Goal: Transaction & Acquisition: Book appointment/travel/reservation

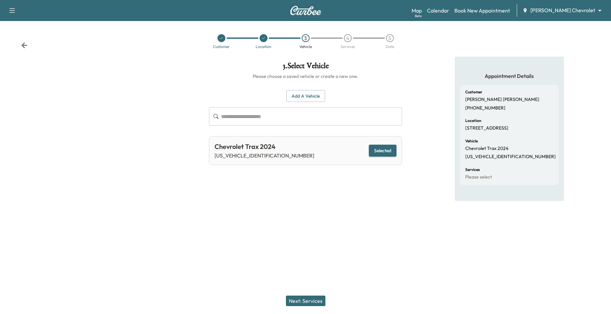
click at [218, 37] on div at bounding box center [221, 38] width 8 height 8
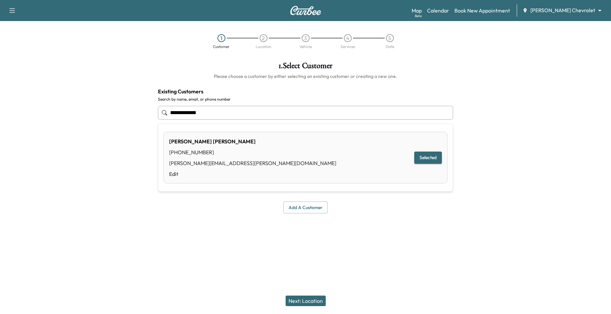
drag, startPoint x: 232, startPoint y: 111, endPoint x: 114, endPoint y: 116, distance: 118.2
click at [114, 116] on div "**********" at bounding box center [305, 138] width 611 height 162
type input "**********"
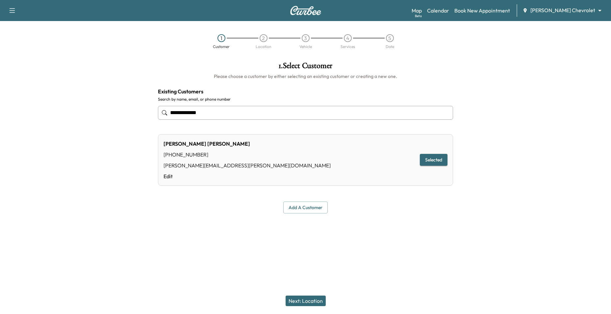
click at [310, 198] on div "**********" at bounding box center [306, 138] width 306 height 162
click at [307, 207] on button "Add a customer" at bounding box center [305, 208] width 44 height 12
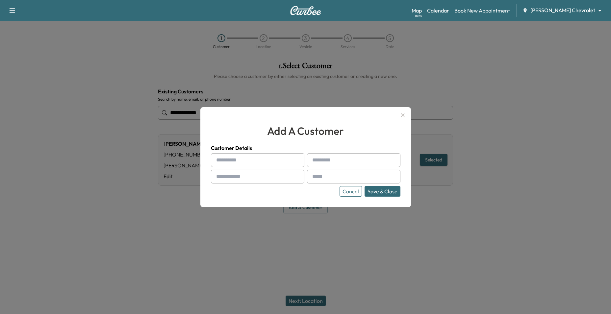
click at [230, 158] on input "text" at bounding box center [257, 160] width 93 height 14
type input "*******"
type input "**********"
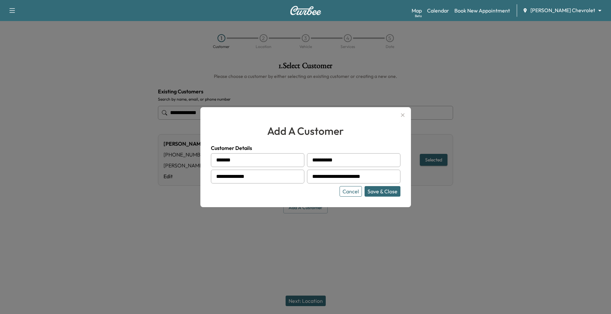
click at [377, 190] on button "Save & Close" at bounding box center [383, 191] width 36 height 11
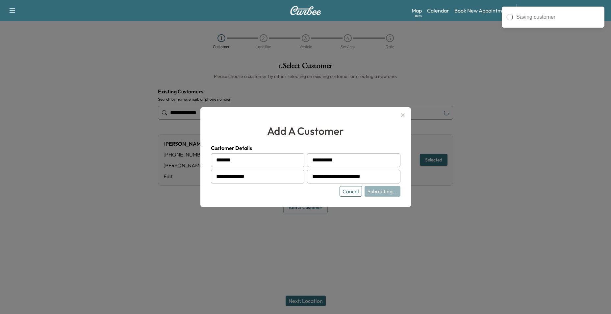
type input "**********"
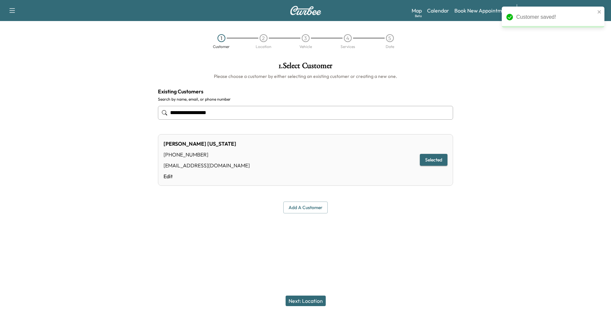
click at [303, 299] on button "Next: Location" at bounding box center [306, 301] width 40 height 11
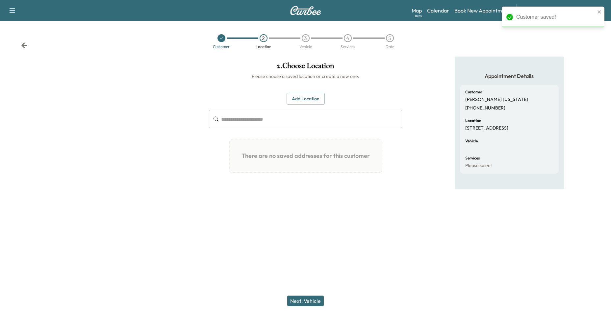
click at [306, 103] on button "Add Location" at bounding box center [306, 99] width 38 height 12
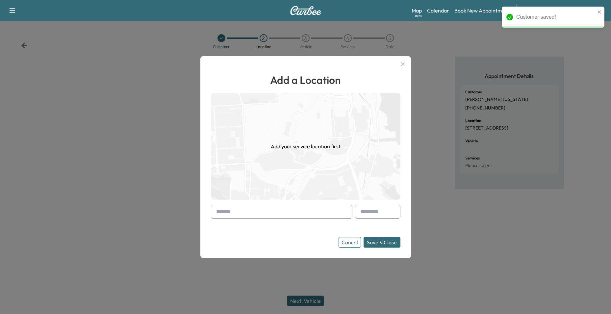
click at [281, 215] on input "text" at bounding box center [281, 212] width 141 height 14
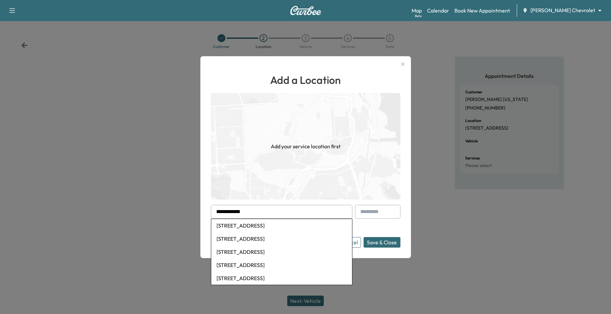
click at [272, 223] on li "[STREET_ADDRESS]" at bounding box center [281, 225] width 141 height 13
type input "**********"
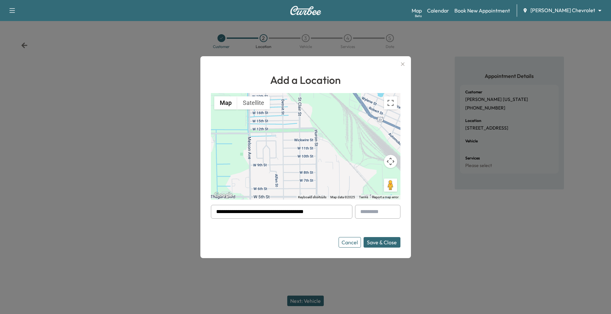
click at [394, 241] on button "Save & Close" at bounding box center [382, 242] width 37 height 11
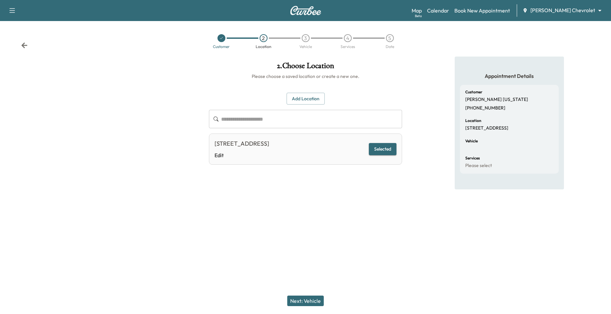
click at [303, 299] on button "Next: Vehicle" at bounding box center [305, 301] width 37 height 11
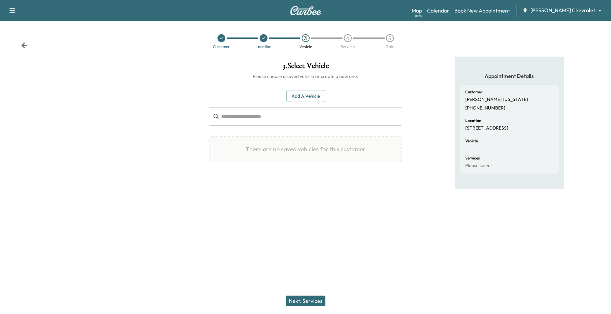
click at [320, 95] on button "Add a Vehicle" at bounding box center [305, 96] width 39 height 12
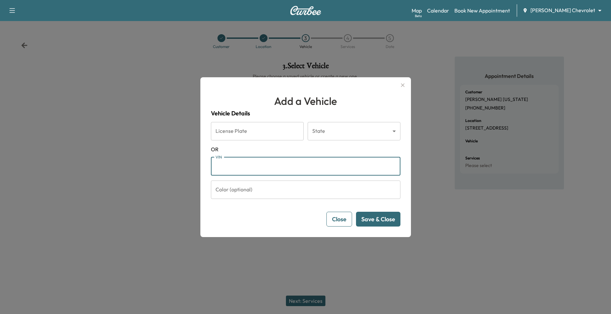
click at [266, 172] on input "VIN" at bounding box center [305, 166] width 189 height 18
paste input "**********"
type input "**********"
click at [378, 218] on button "Save & Close" at bounding box center [378, 219] width 44 height 15
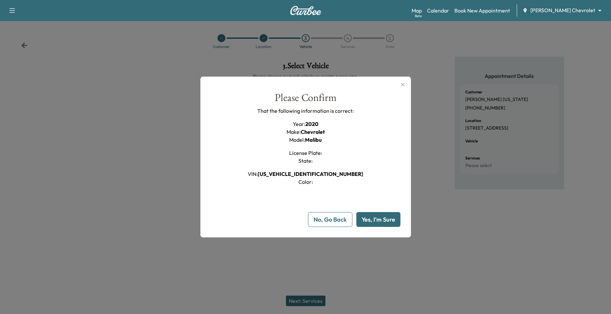
click at [376, 221] on button "Yes, I'm Sure" at bounding box center [378, 219] width 44 height 15
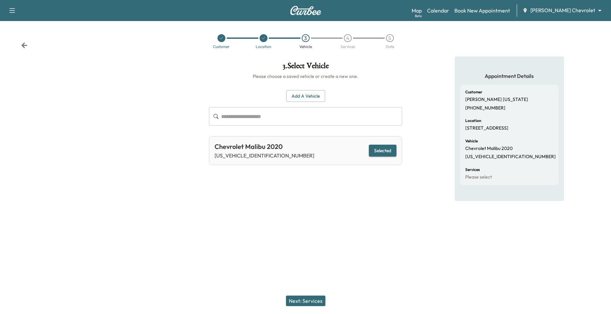
click at [314, 300] on button "Next: Services" at bounding box center [305, 301] width 39 height 11
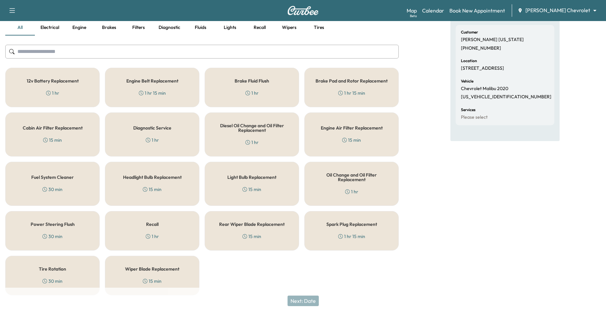
scroll to position [67, 0]
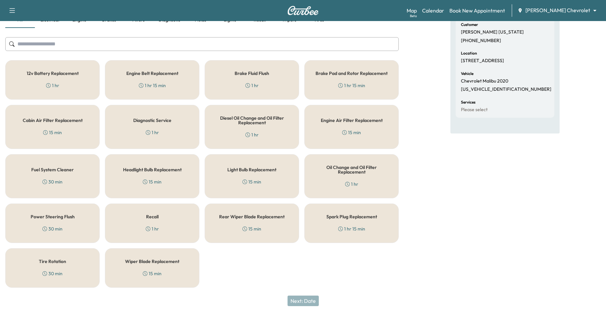
click at [334, 176] on div "Oil Change and Oil Filter Replacement 1 hr" at bounding box center [351, 176] width 94 height 44
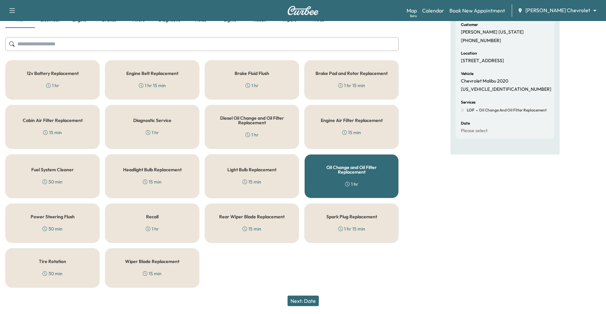
click at [63, 268] on div "Tire Rotation 30 min" at bounding box center [52, 267] width 94 height 39
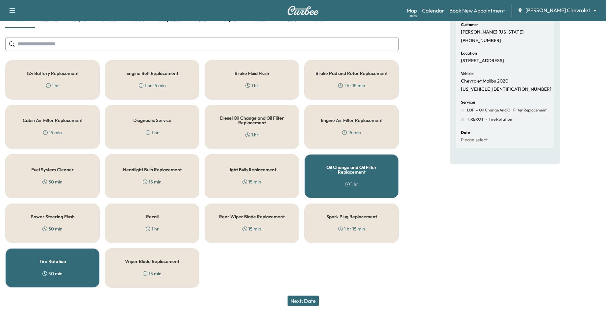
click at [309, 301] on button "Next: Date" at bounding box center [303, 301] width 31 height 11
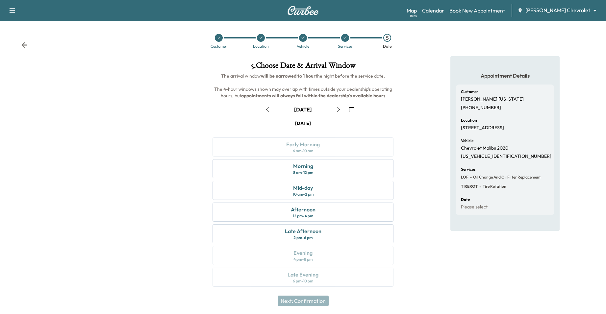
scroll to position [0, 0]
click at [403, 172] on div "5 . Choose Date & Arrival Window The arrival window will be narrowed to 1 hour …" at bounding box center [303, 176] width 202 height 239
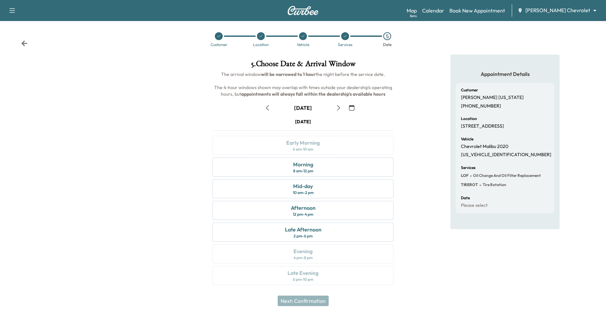
click at [339, 106] on icon "button" at bounding box center [338, 107] width 5 height 5
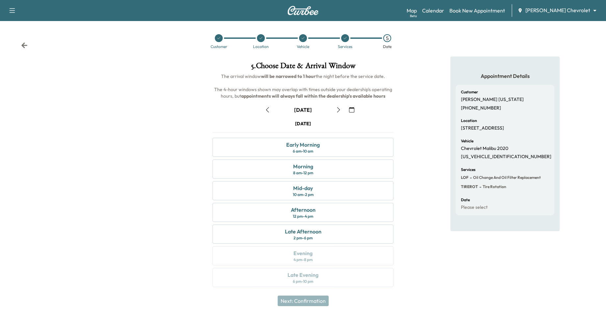
click at [270, 109] on icon "button" at bounding box center [267, 109] width 5 height 5
click at [339, 108] on icon "button" at bounding box center [338, 109] width 5 height 5
click at [220, 39] on icon at bounding box center [219, 38] width 4 height 4
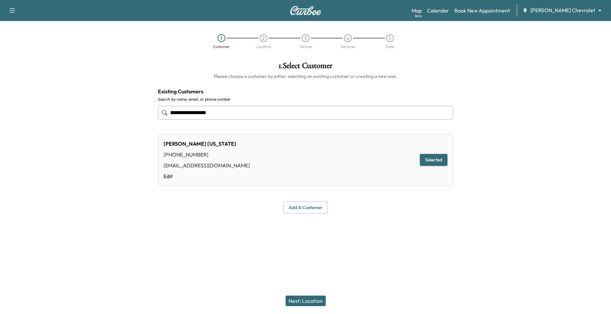
click at [306, 301] on button "Next: Location" at bounding box center [306, 301] width 40 height 11
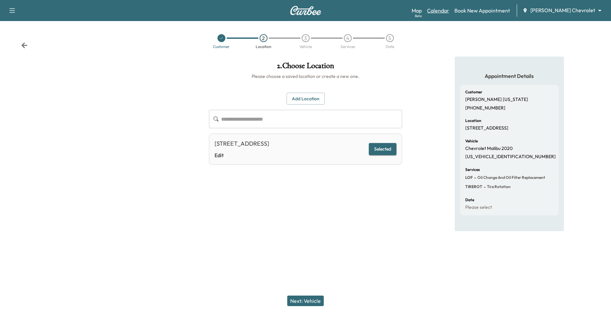
click at [449, 11] on link "Calendar" at bounding box center [438, 11] width 22 height 8
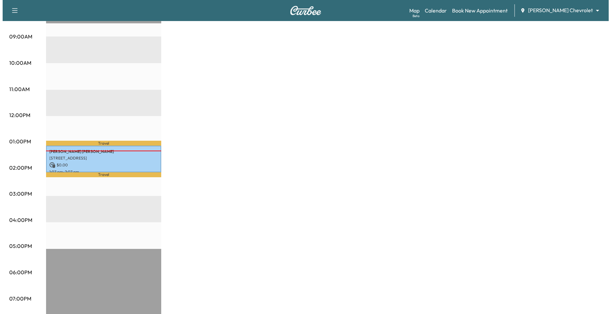
scroll to position [110, 0]
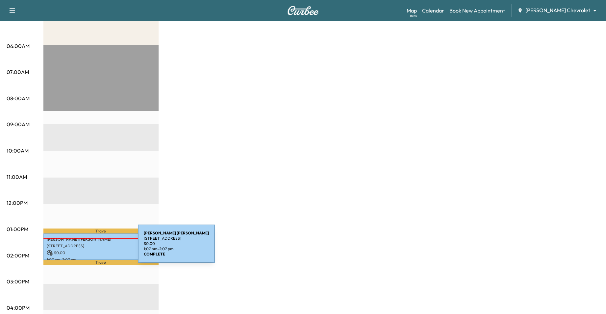
click at [88, 250] on p "$ 0.00" at bounding box center [101, 253] width 109 height 6
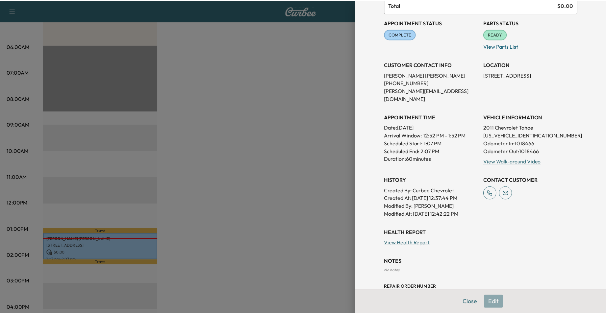
scroll to position [79, 0]
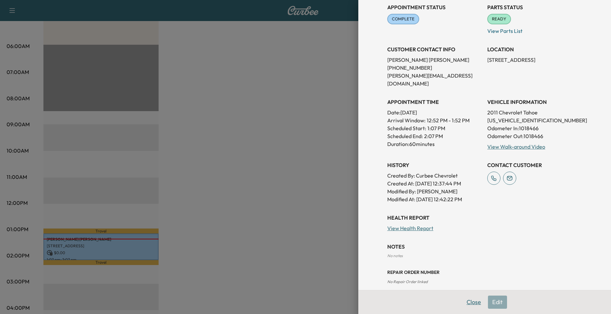
click at [467, 304] on button "Close" at bounding box center [473, 302] width 23 height 13
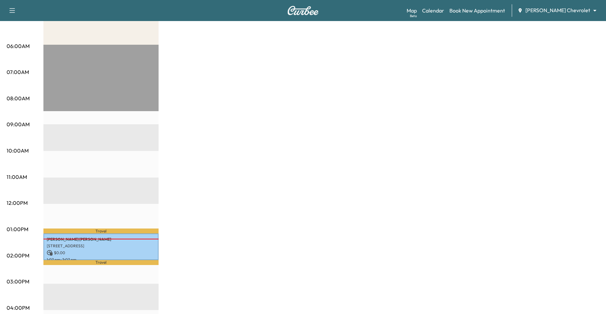
scroll to position [0, 0]
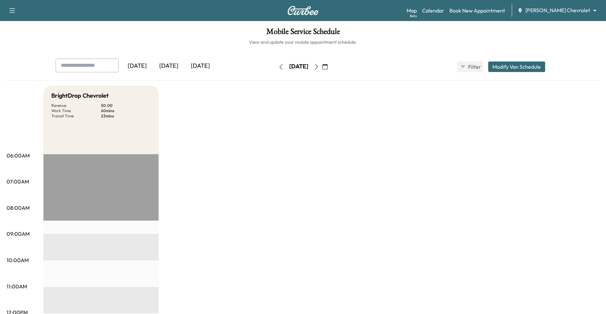
click at [319, 65] on icon "button" at bounding box center [316, 66] width 5 height 5
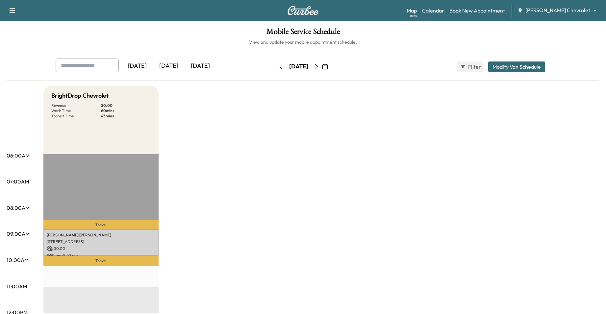
click at [319, 65] on icon "button" at bounding box center [316, 66] width 5 height 5
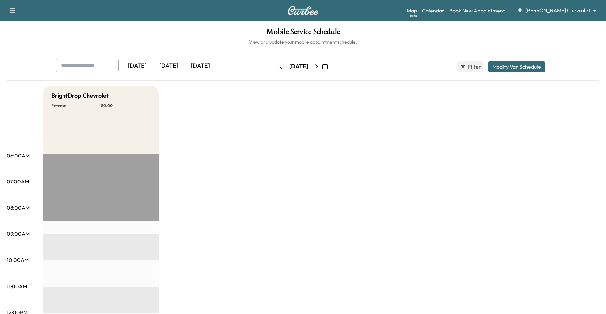
click at [318, 65] on icon "button" at bounding box center [316, 66] width 3 height 5
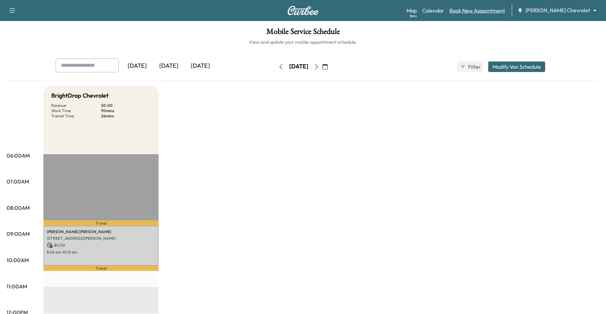
click at [488, 12] on link "Book New Appointment" at bounding box center [477, 11] width 56 height 8
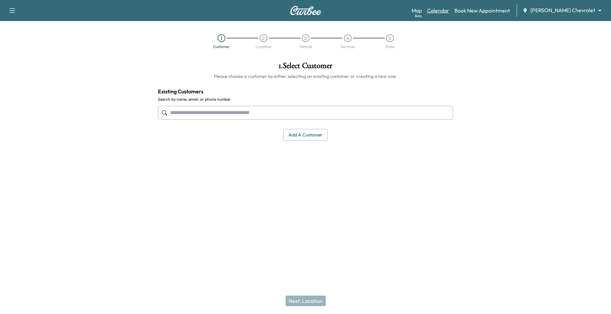
click at [448, 9] on link "Calendar" at bounding box center [438, 11] width 22 height 8
